Goal: Information Seeking & Learning: Learn about a topic

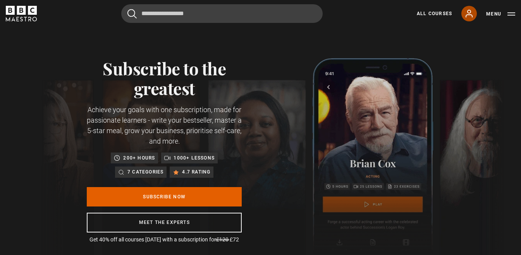
click at [473, 15] on icon at bounding box center [469, 13] width 6 height 7
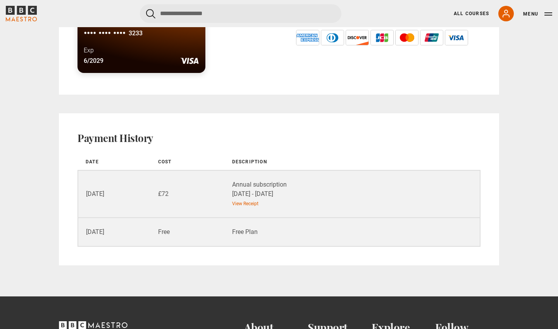
scroll to position [472, 0]
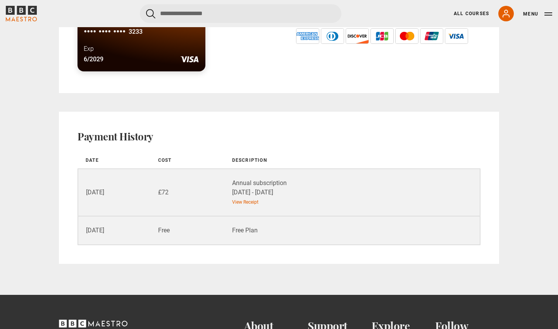
click at [274, 183] on div "Annual subscription 30 Sep 25 - 30 Sep 26" at bounding box center [355, 187] width 247 height 19
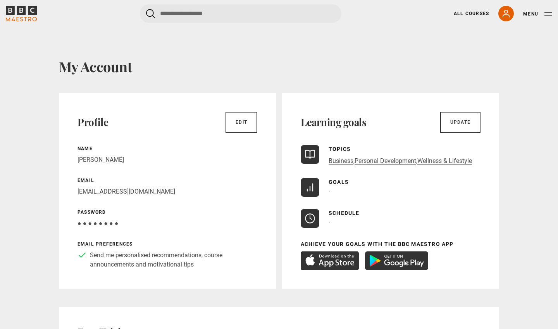
scroll to position [0, 0]
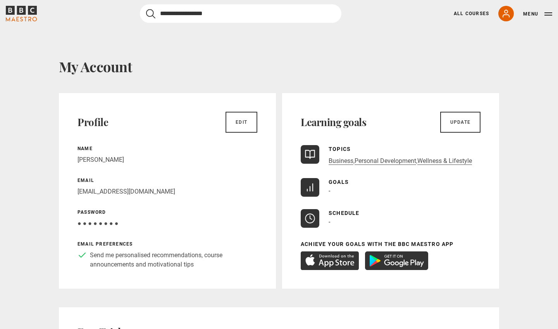
click at [179, 14] on input "Search" at bounding box center [241, 13] width 202 height 19
type input "*****"
click at [151, 13] on button "submit" at bounding box center [150, 14] width 9 height 10
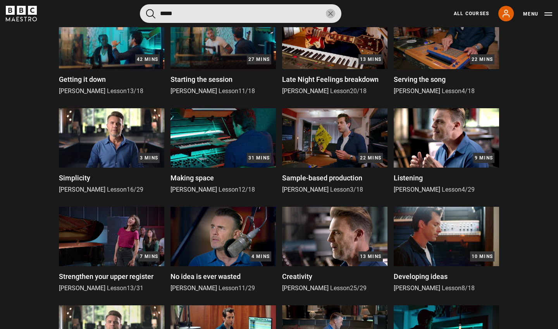
scroll to position [372, 0]
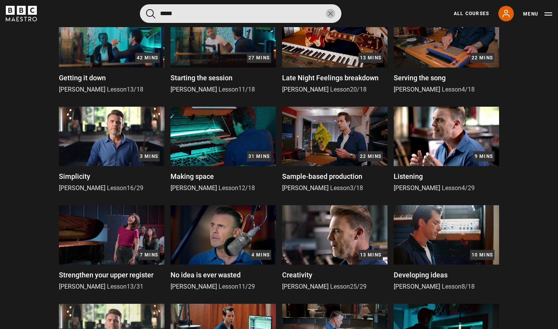
click at [456, 145] on img at bounding box center [446, 136] width 105 height 59
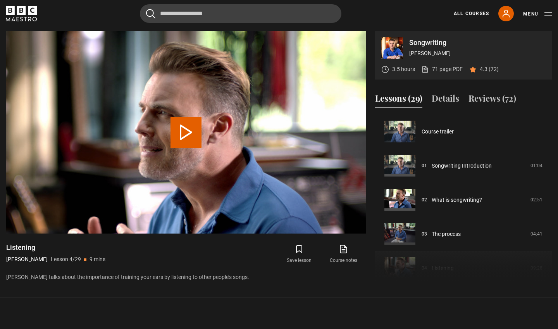
scroll to position [102, 0]
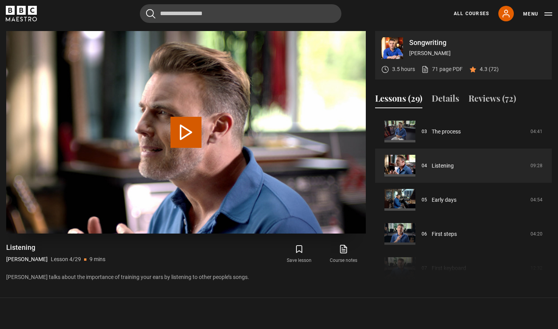
click at [183, 131] on button "Play Lesson Listening" at bounding box center [186, 132] width 31 height 31
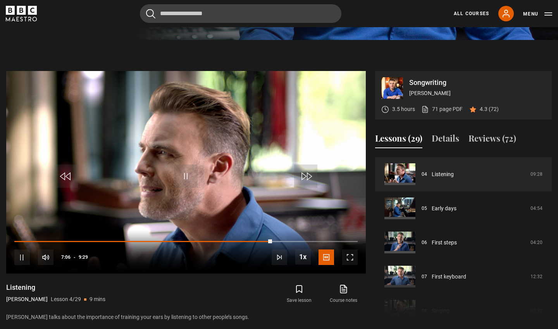
scroll to position [135, 0]
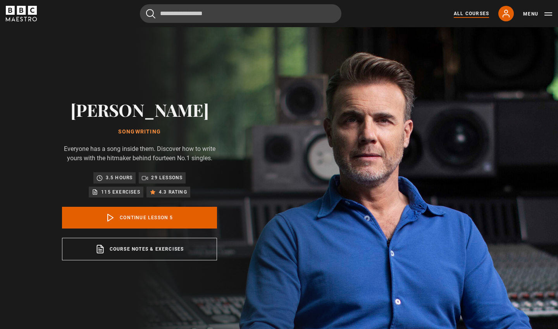
click at [476, 15] on link "All Courses" at bounding box center [471, 13] width 35 height 7
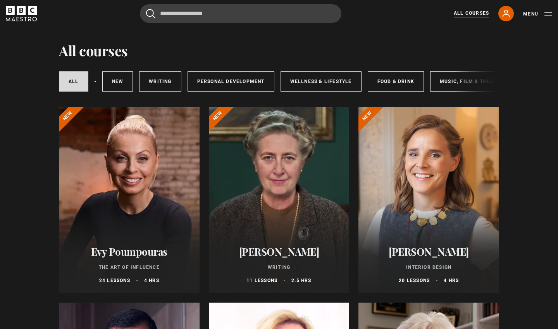
click at [162, 226] on div at bounding box center [129, 200] width 141 height 186
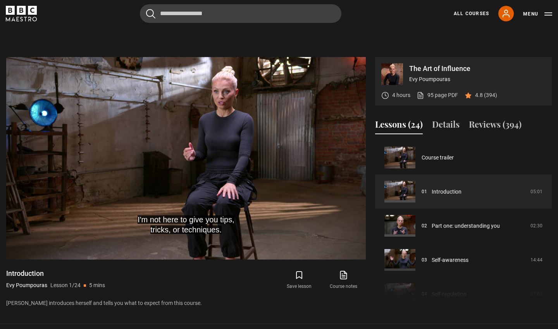
scroll to position [306, 0]
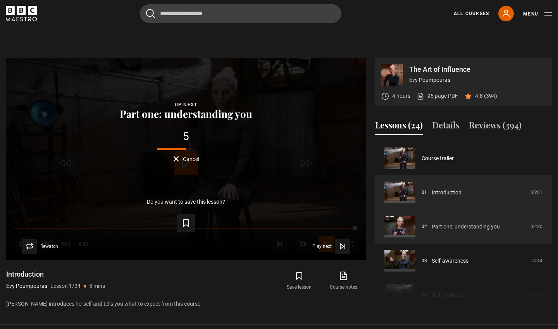
click at [432, 225] on link "Part one: understanding you" at bounding box center [466, 227] width 68 height 8
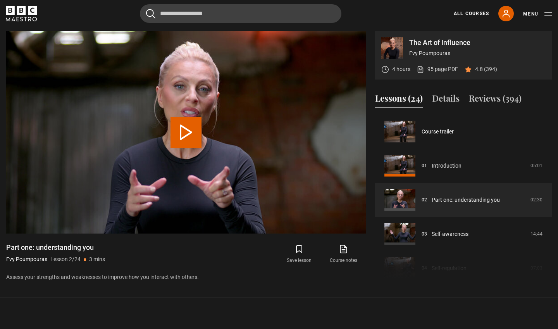
scroll to position [34, 0]
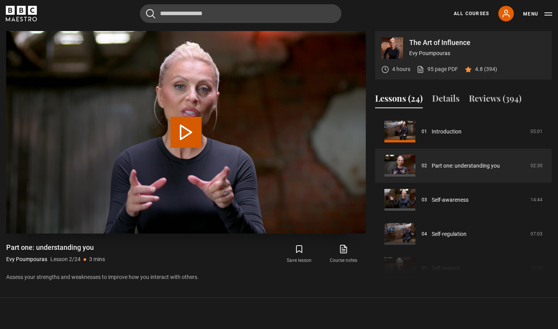
click at [188, 131] on button "Play Lesson Part one: understanding you" at bounding box center [186, 132] width 31 height 31
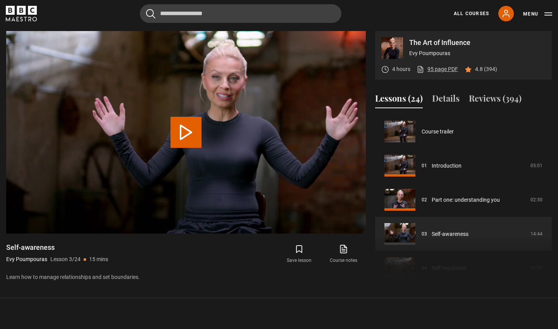
click at [435, 67] on link "95 page PDF (opens in new tab)" at bounding box center [437, 69] width 41 height 8
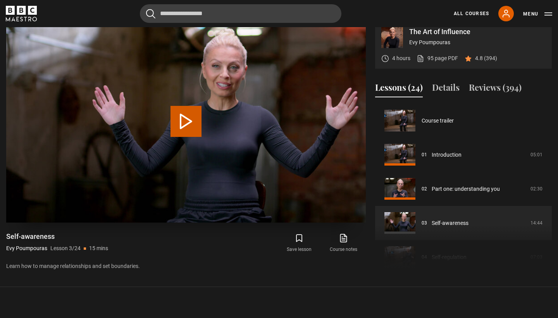
click at [193, 114] on button "Play Lesson Self-awareness" at bounding box center [186, 121] width 31 height 31
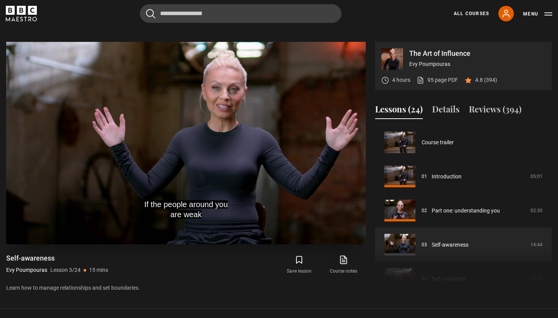
scroll to position [310, 0]
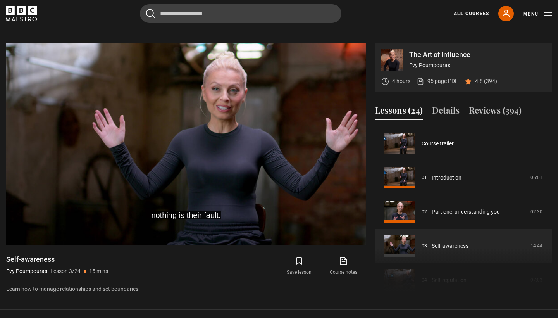
click at [368, 64] on div "The Art of Influence Evy Poumpouras 4 hours 95 page PDF (opens in new tab) 4.8 …" at bounding box center [279, 168] width 546 height 251
drag, startPoint x: 368, startPoint y: 64, endPoint x: 360, endPoint y: 69, distance: 9.4
click at [360, 69] on div "The Art of Influence Evy Poumpouras 4 hours 95 page PDF (opens in new tab) 4.8 …" at bounding box center [279, 168] width 546 height 251
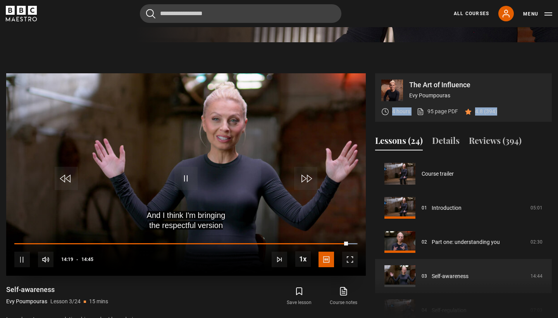
scroll to position [278, 0]
